Goal: Information Seeking & Learning: Find specific fact

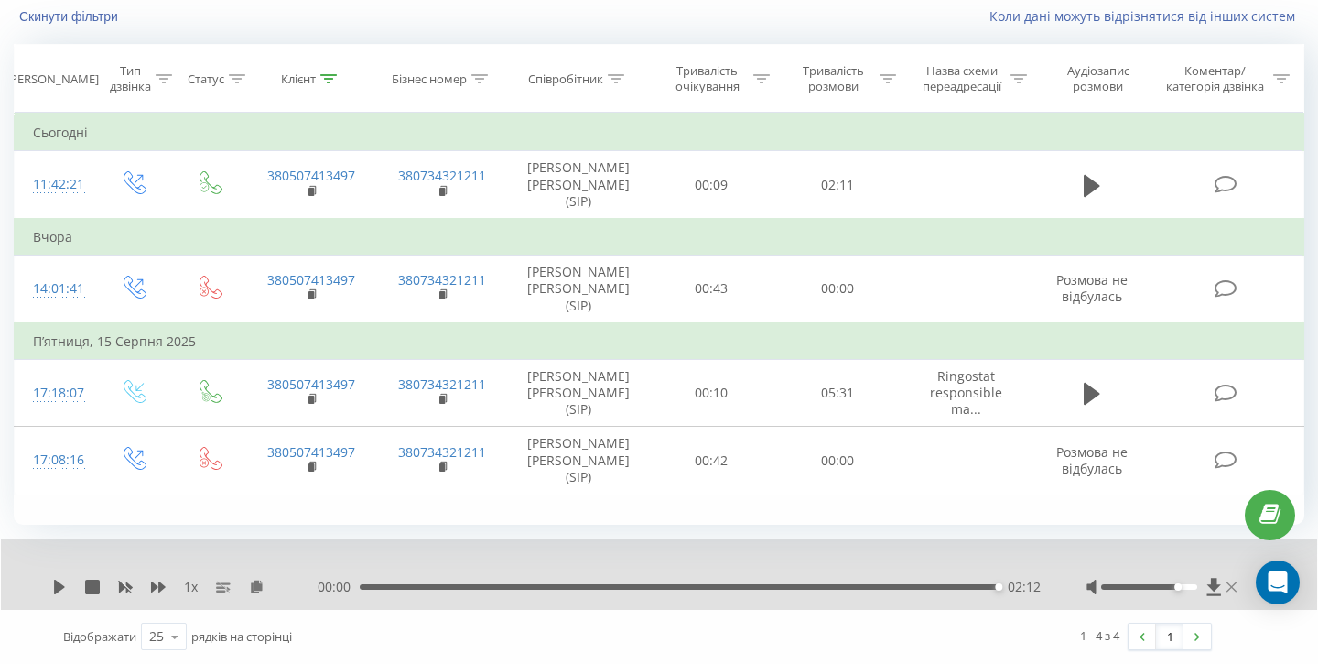
click at [1232, 583] on icon at bounding box center [1232, 586] width 10 height 15
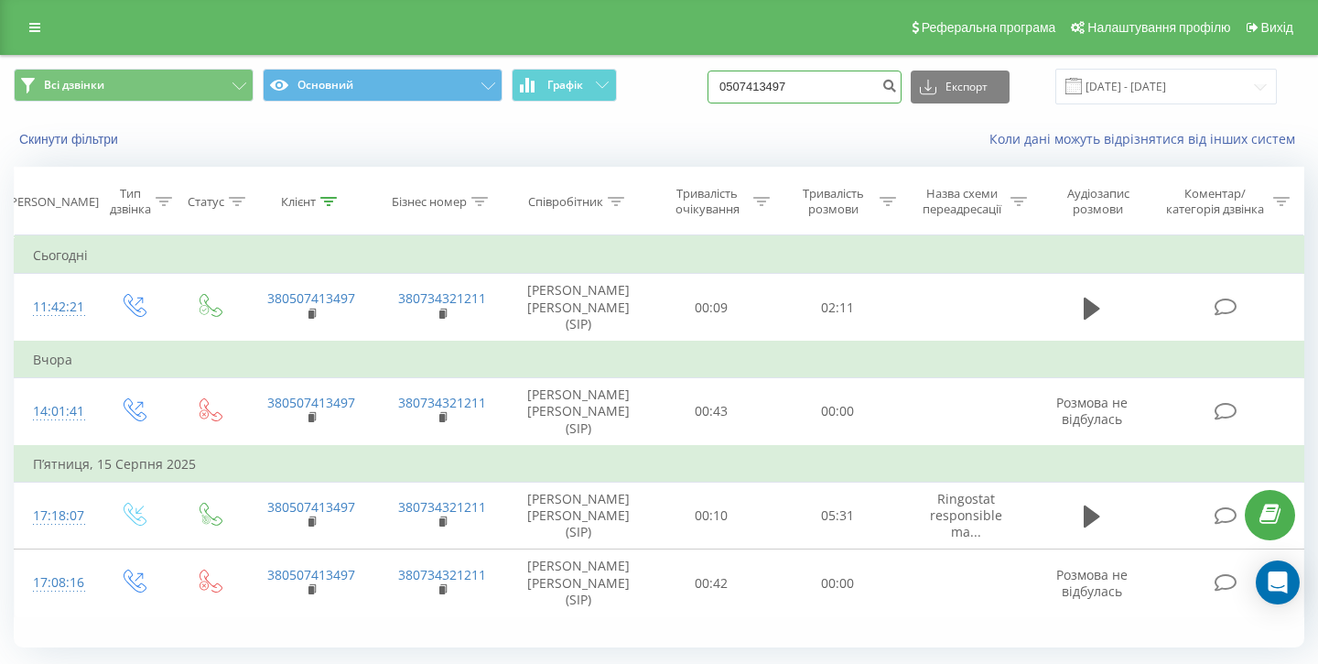
click at [845, 70] on input "0507413497" at bounding box center [805, 86] width 194 height 33
paste input "080 040 02 04"
type input "0800400204"
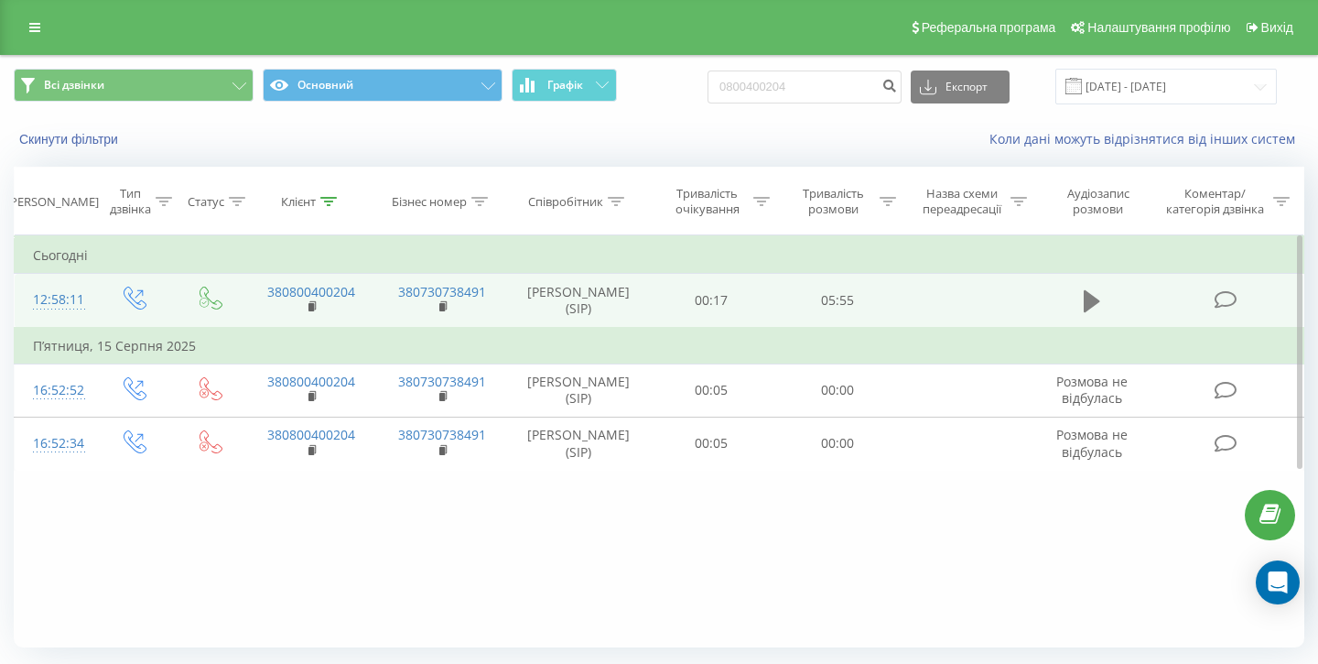
click at [1082, 298] on button at bounding box center [1091, 300] width 27 height 27
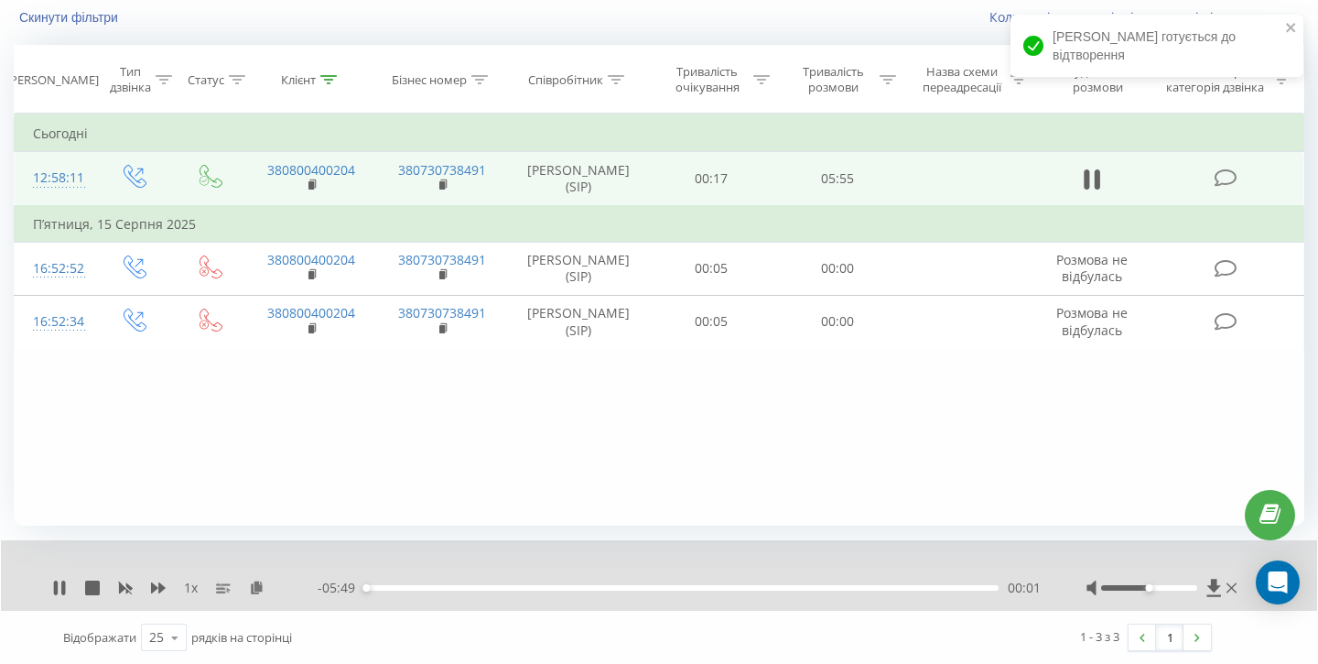
scroll to position [123, 0]
click at [59, 587] on icon at bounding box center [59, 586] width 15 height 15
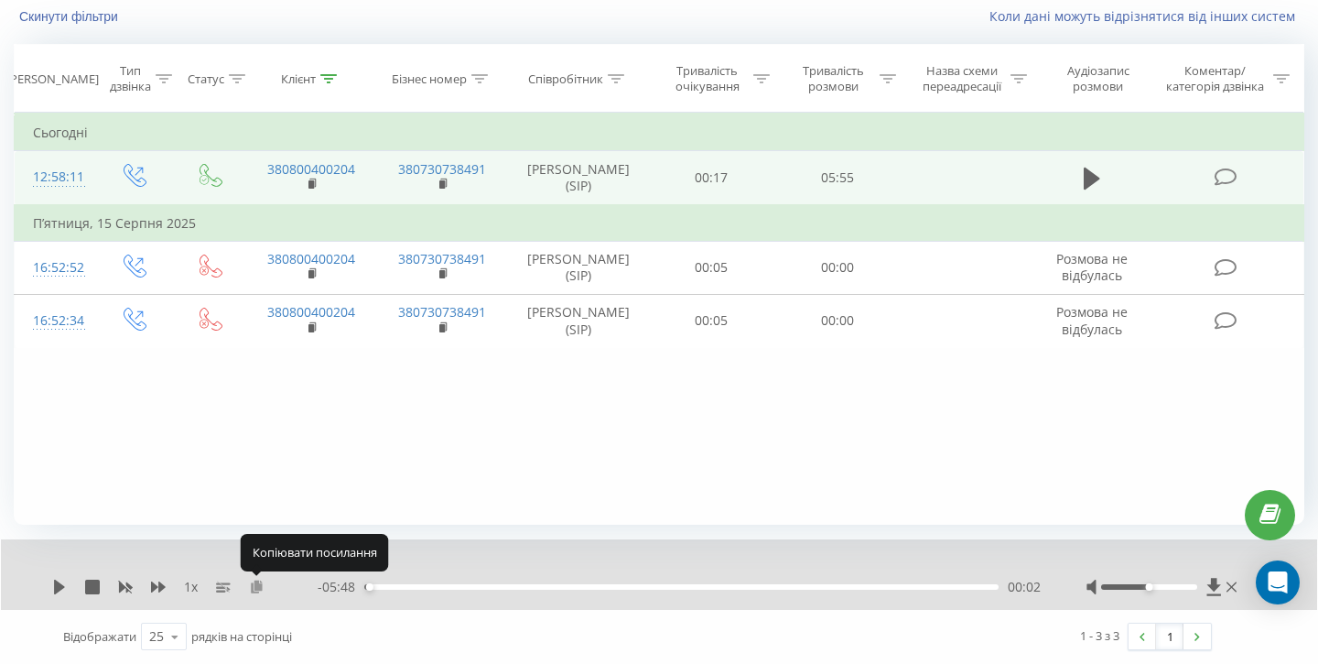
click at [255, 584] on icon at bounding box center [257, 585] width 16 height 13
